Goal: Information Seeking & Learning: Check status

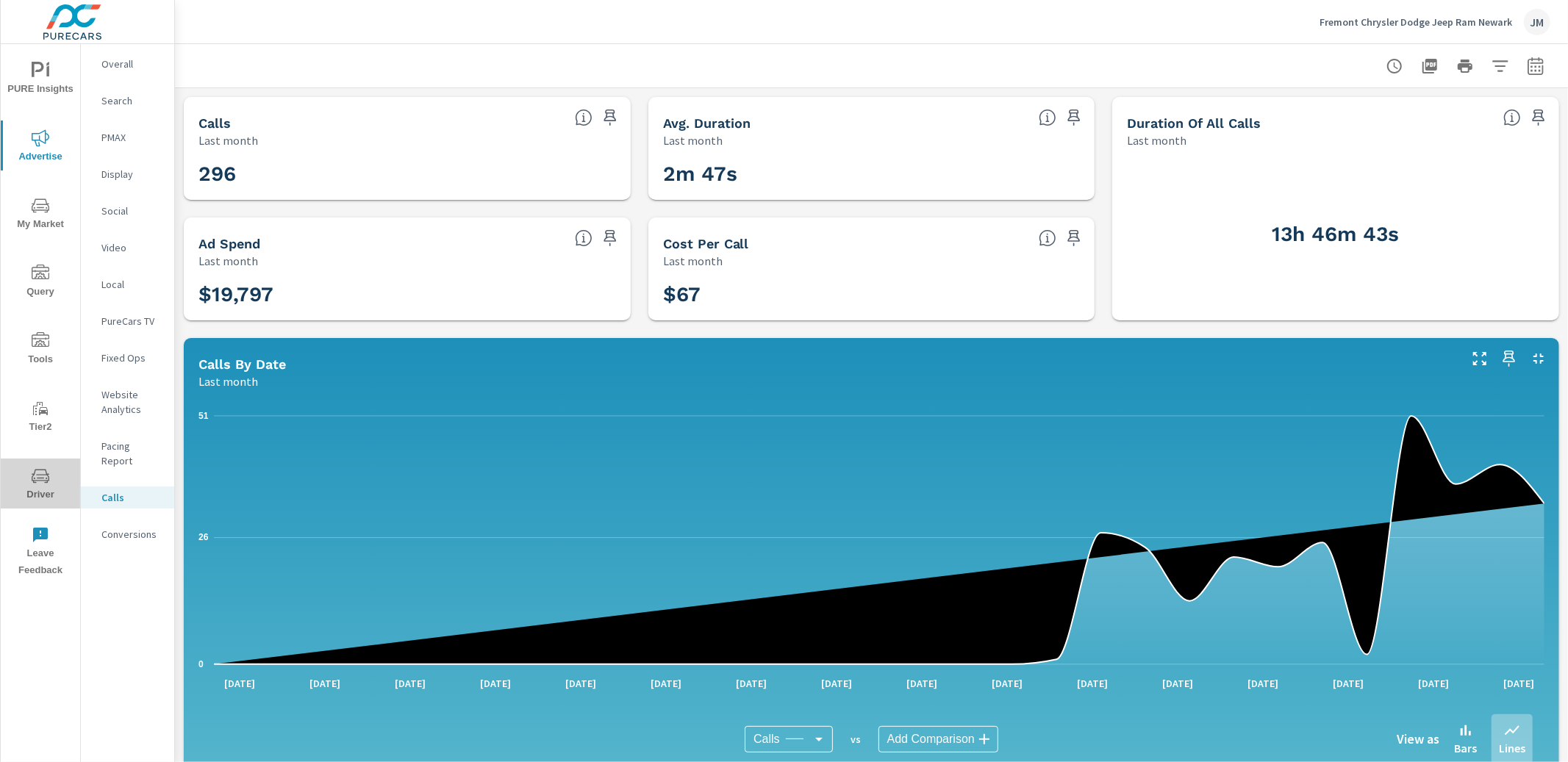
click at [43, 480] on icon "nav menu" at bounding box center [40, 476] width 17 height 17
click at [41, 480] on icon "nav menu" at bounding box center [40, 476] width 17 height 17
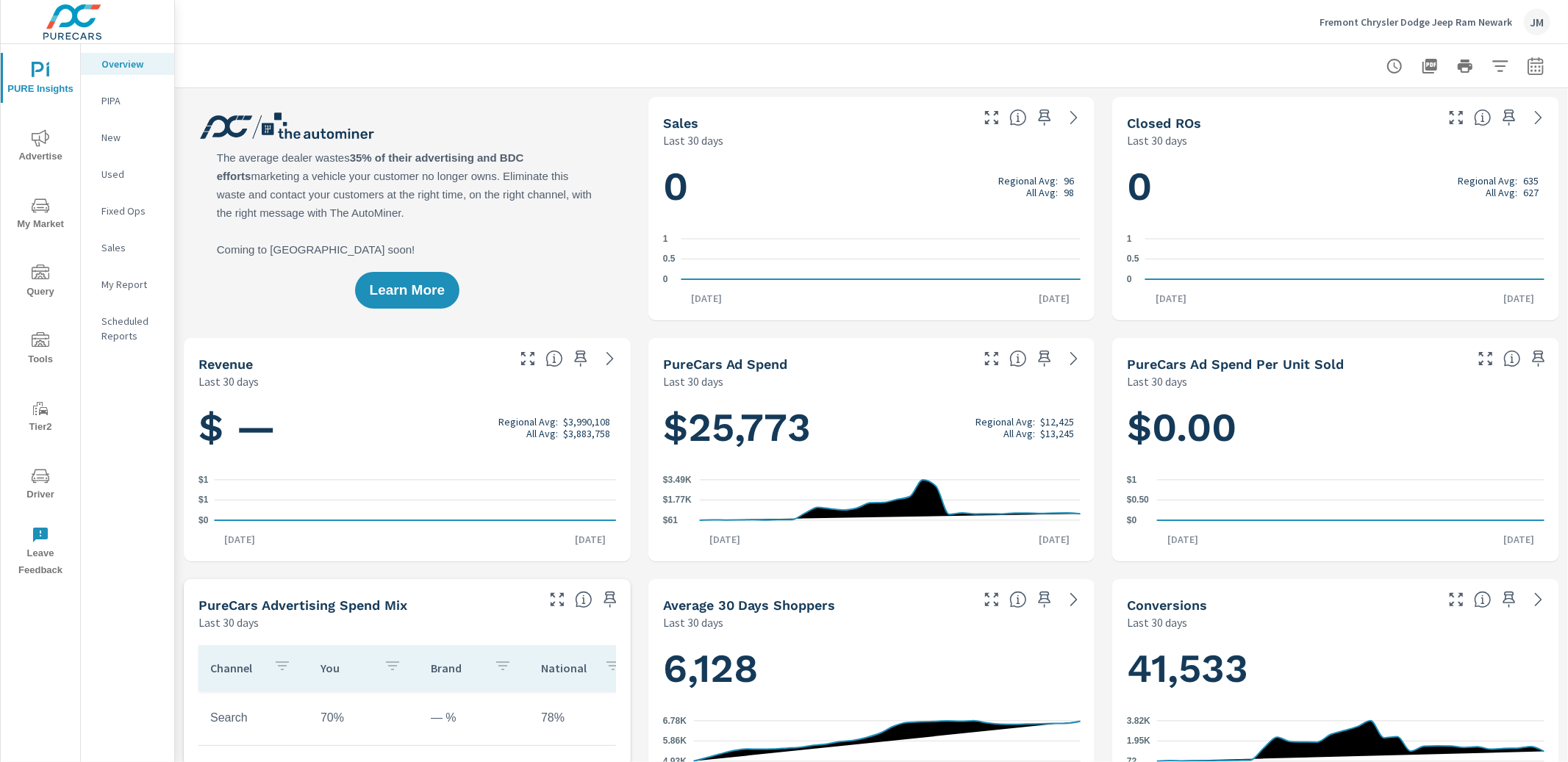
scroll to position [574, 0]
click at [45, 148] on span "Advertise" at bounding box center [41, 147] width 71 height 36
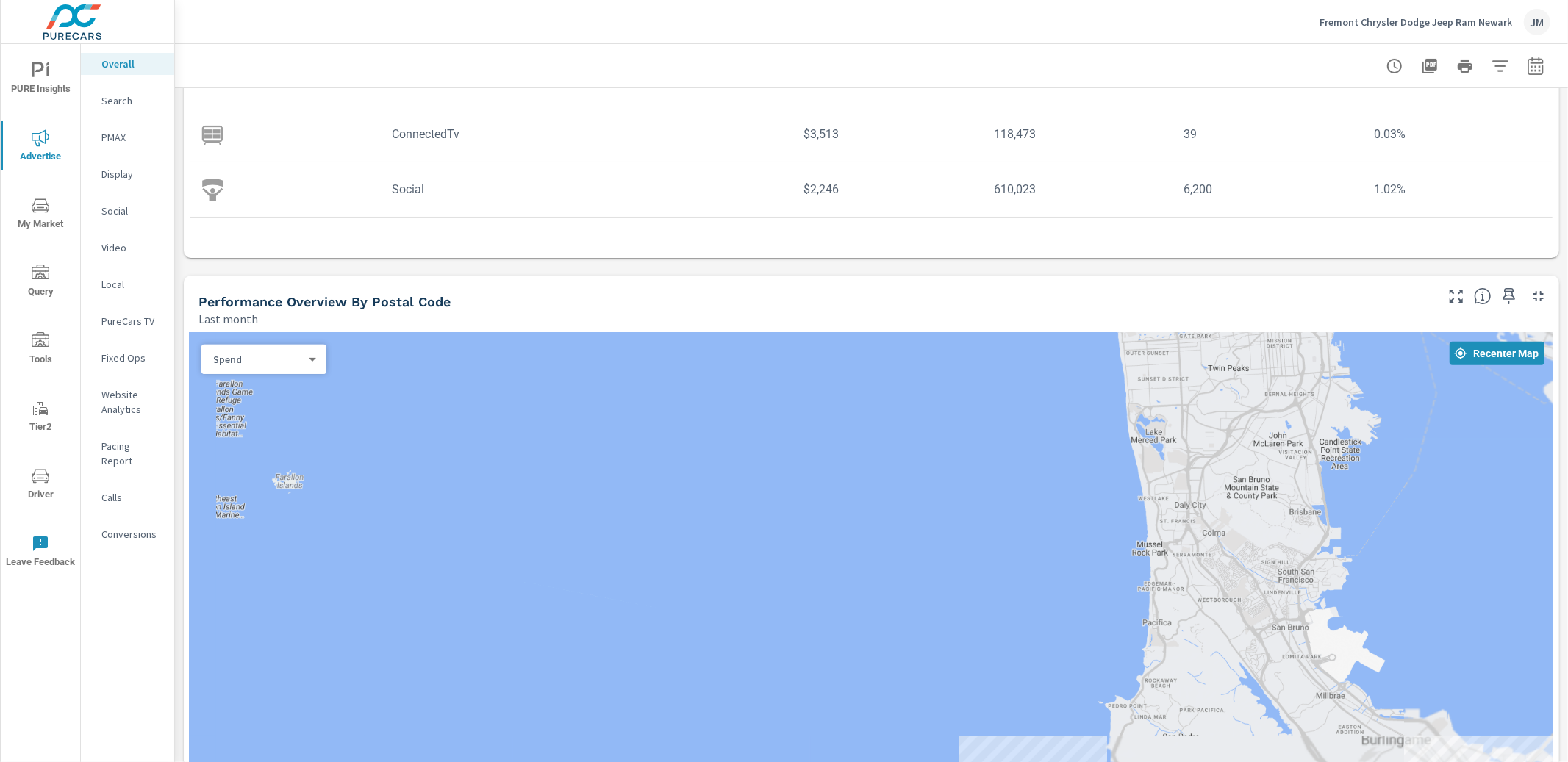
scroll to position [285, 0]
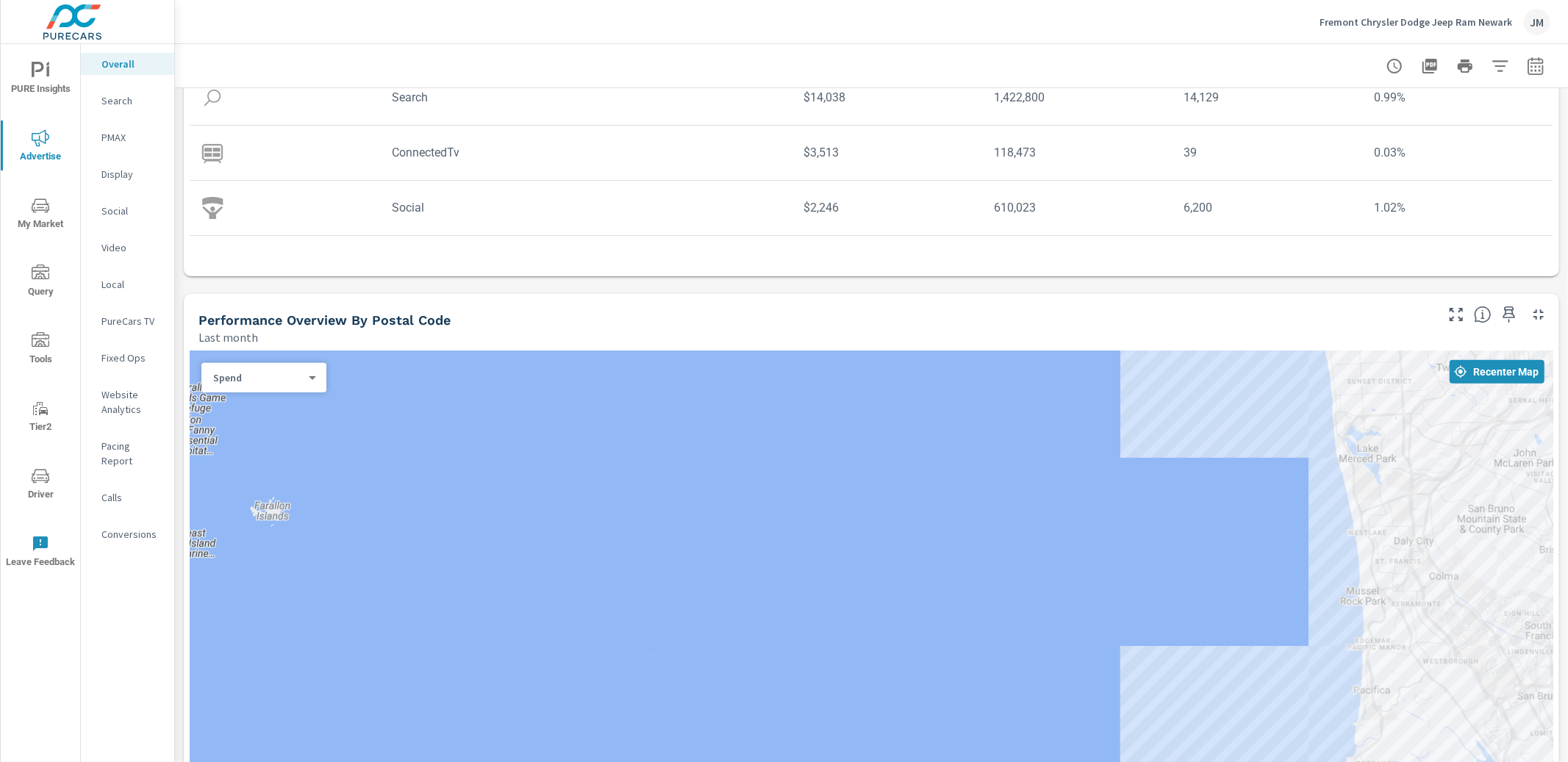
click at [108, 209] on p "Social" at bounding box center [132, 211] width 61 height 15
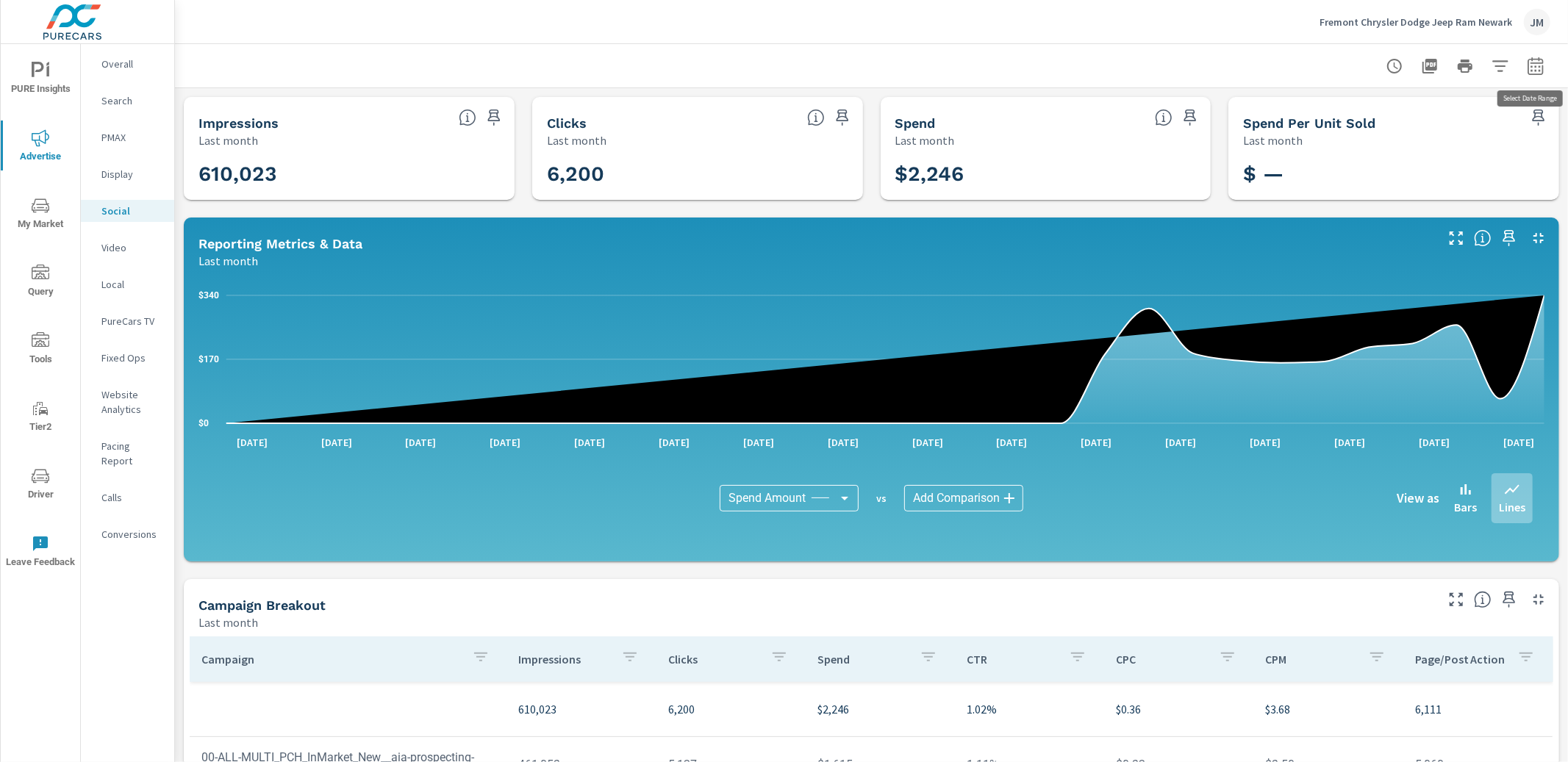
click at [1539, 64] on icon "button" at bounding box center [1535, 65] width 17 height 17
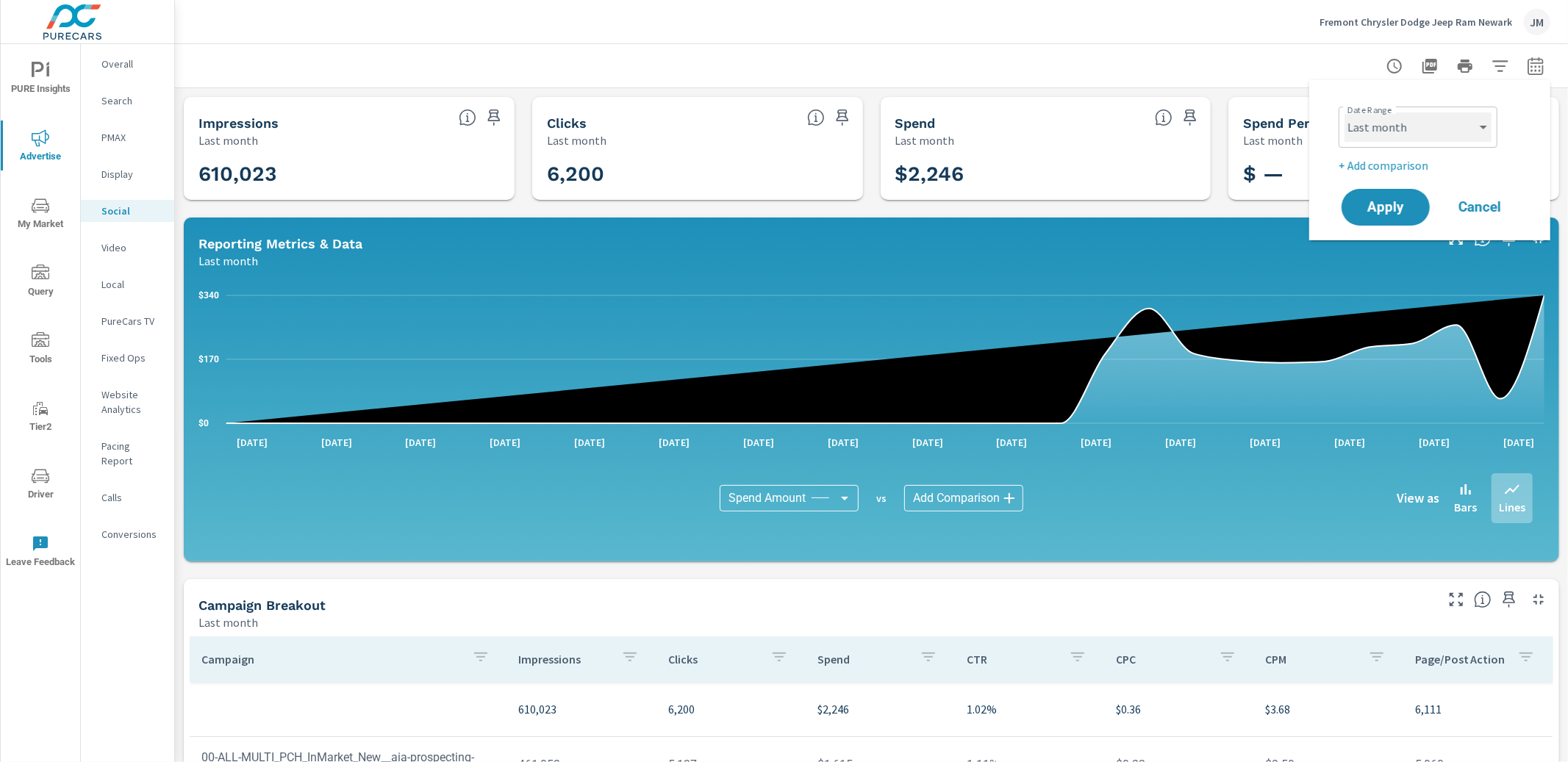
click at [1425, 123] on select "Custom [DATE] Last week Last 7 days Last 14 days Last 30 days Last 45 days Last…" at bounding box center [1418, 127] width 147 height 29
select select "Month to date"
click at [1402, 203] on span "Apply" at bounding box center [1385, 207] width 60 height 14
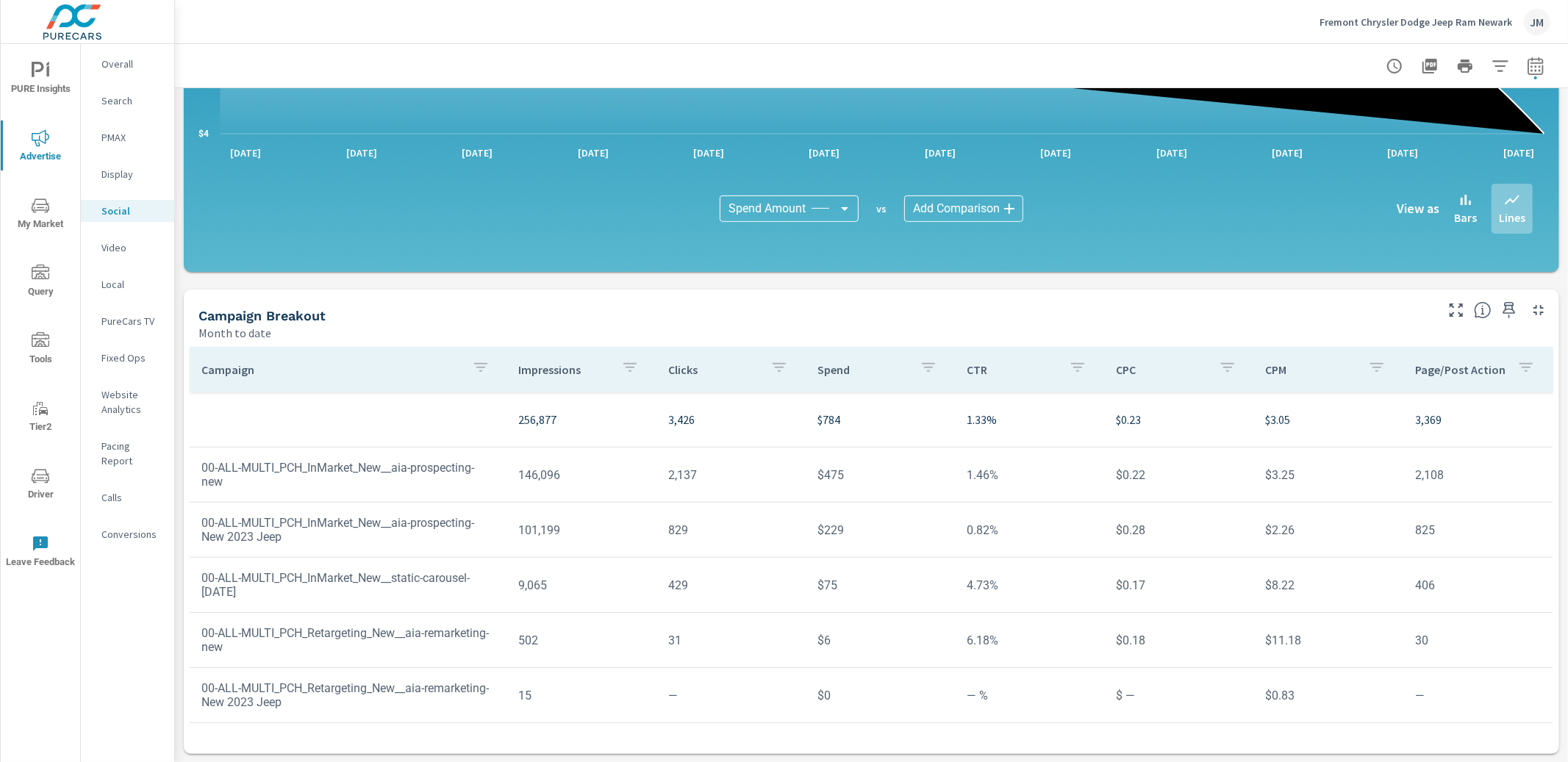
scroll to position [284, 0]
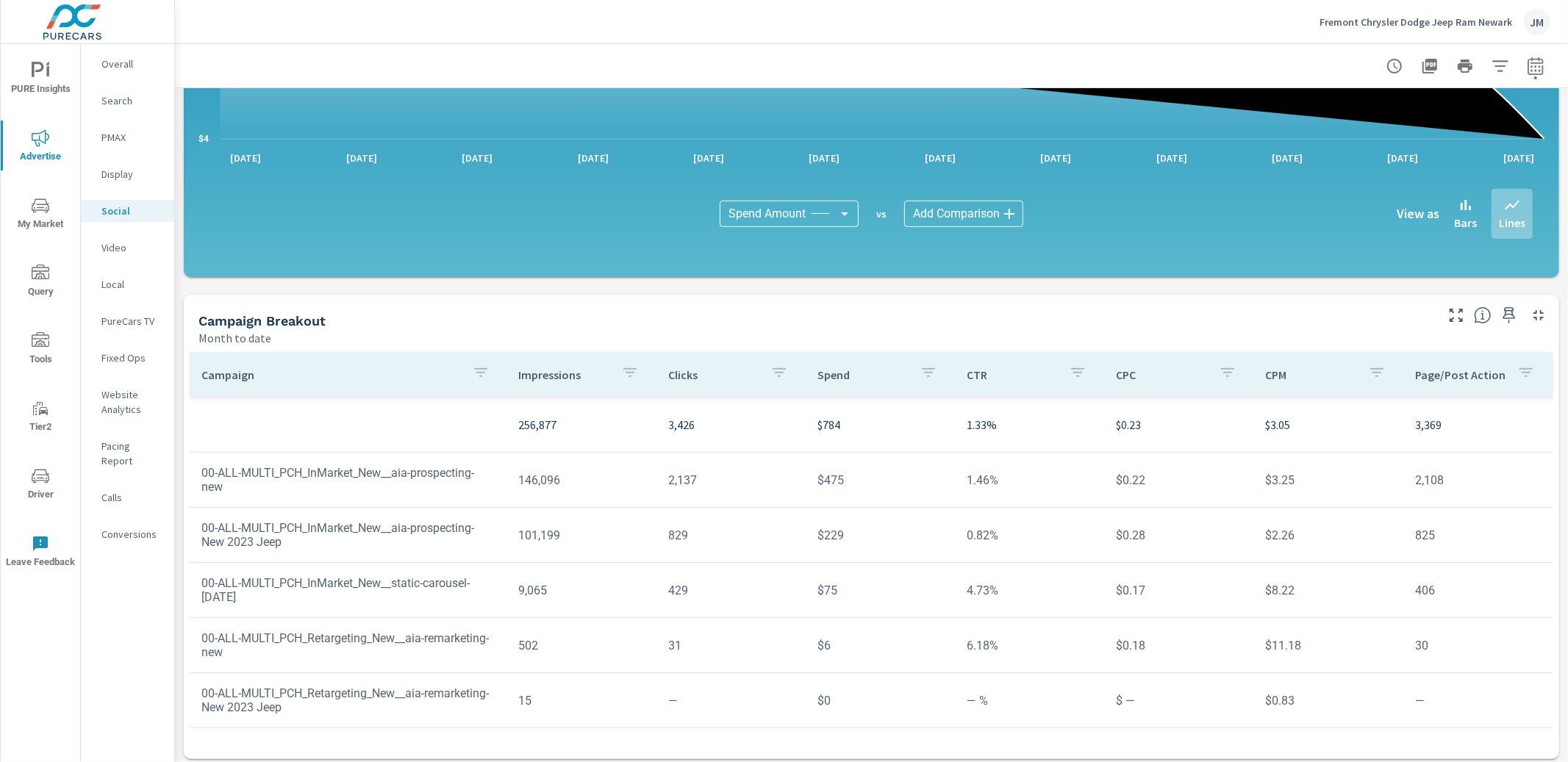
click at [391, 588] on td "00-ALL-MULTI_PCH_InMarket_New__static-carousel-[DATE]" at bounding box center [349, 589] width 318 height 52
click at [418, 601] on td "00-ALL-MULTI_PCH_InMarket_New__static-carousel-[DATE]" at bounding box center [349, 589] width 318 height 52
click at [421, 603] on td "00-ALL-MULTI_PCH_InMarket_New__static-carousel-[DATE]" at bounding box center [349, 589] width 318 height 52
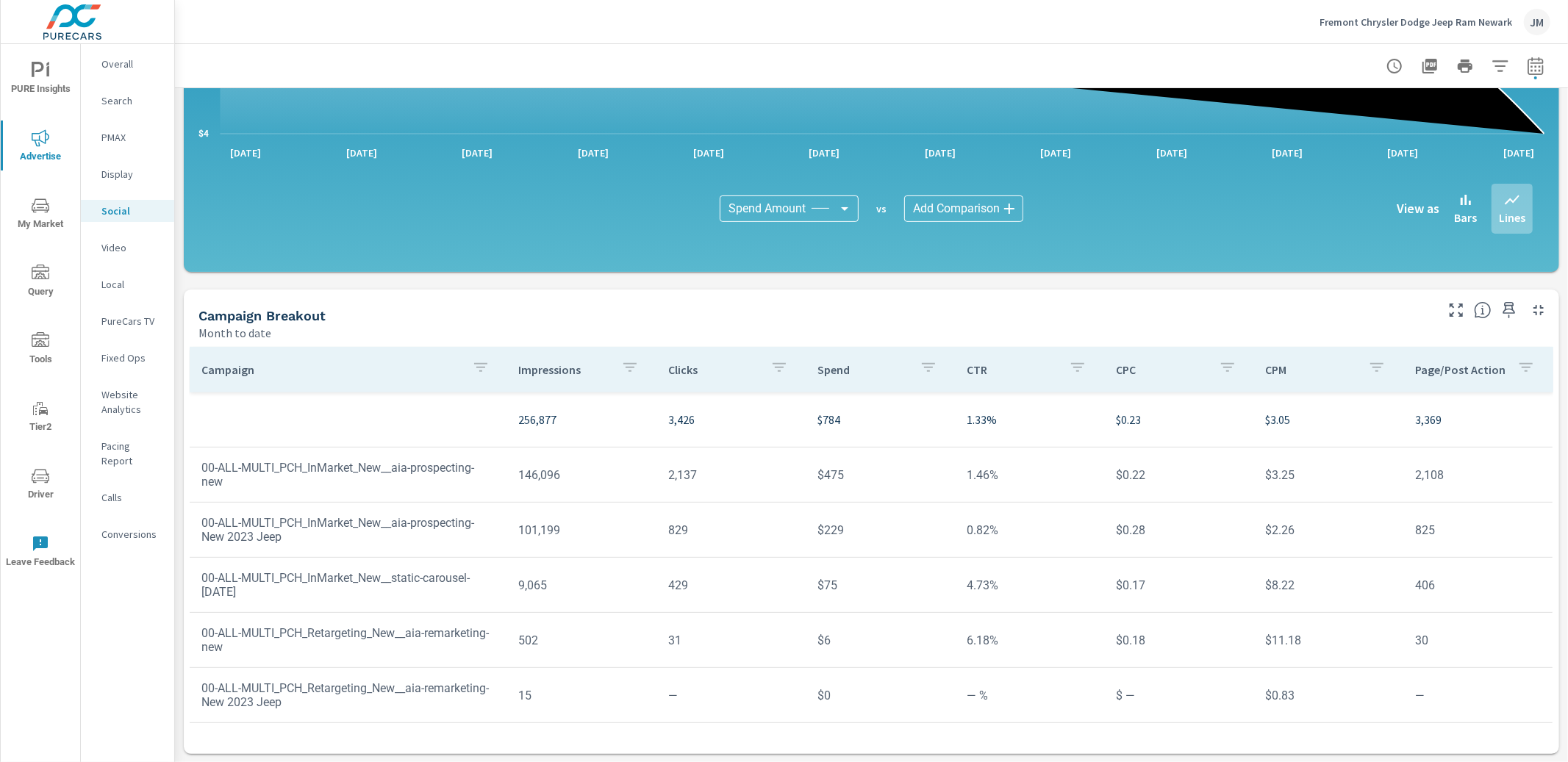
click at [38, 479] on icon "nav menu" at bounding box center [40, 476] width 17 height 17
